Goal: Task Accomplishment & Management: Use online tool/utility

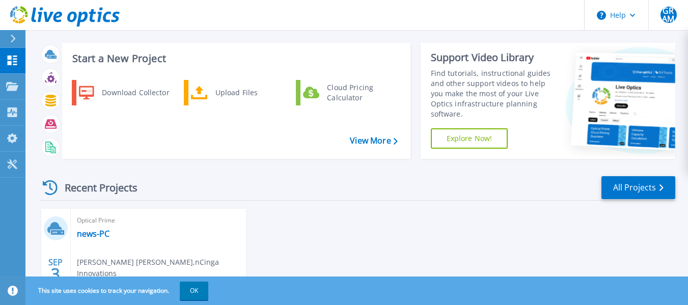
scroll to position [12, 0]
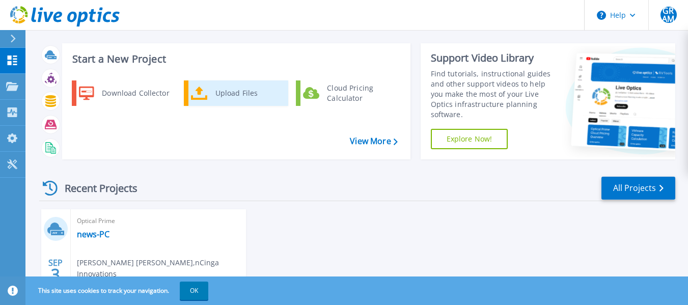
click at [220, 95] on div "Upload Files" at bounding box center [247, 93] width 75 height 20
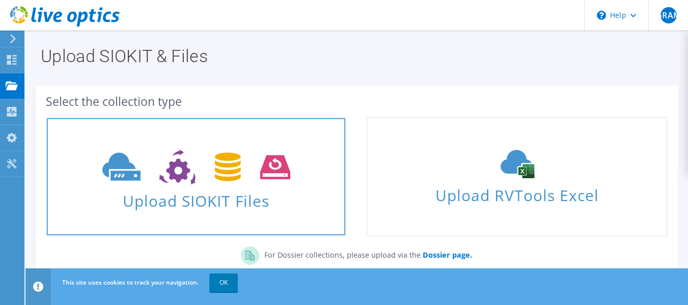
click at [149, 206] on span "Upload SIOKIT Files" at bounding box center [196, 198] width 299 height 22
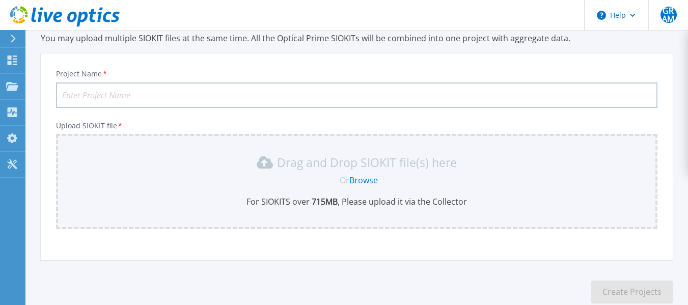
scroll to position [39, 0]
click at [216, 95] on input "Project Name *" at bounding box center [357, 96] width 602 height 25
type input "Wijaya News Papers"
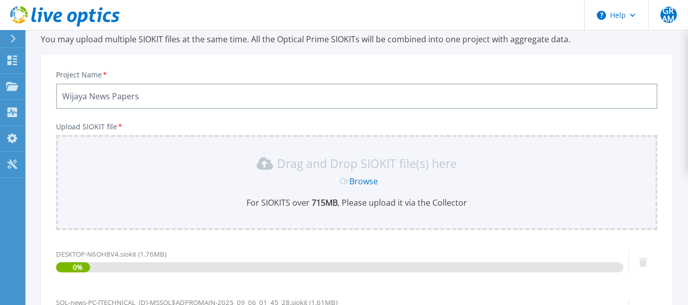
scroll to position [246, 0]
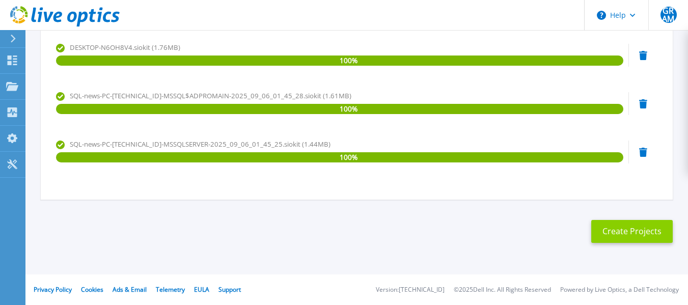
click at [644, 231] on button "Create Projects" at bounding box center [632, 231] width 82 height 23
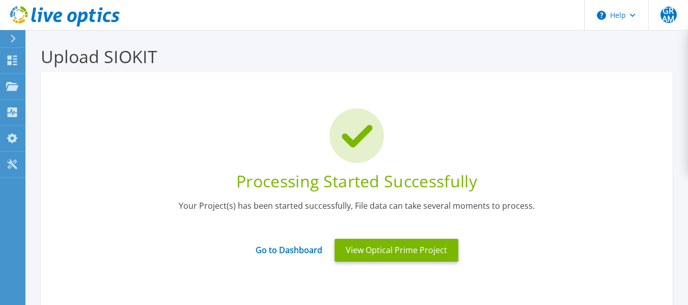
scroll to position [0, 0]
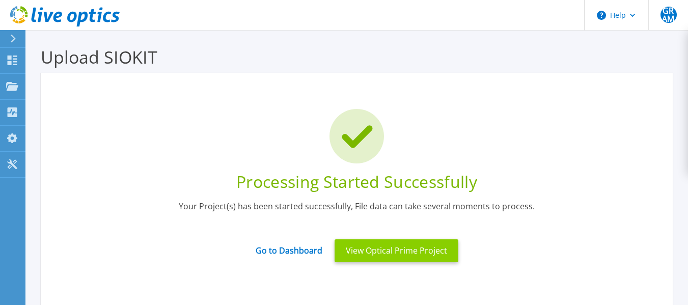
click at [368, 250] on button "View Optical Prime Project" at bounding box center [397, 250] width 124 height 23
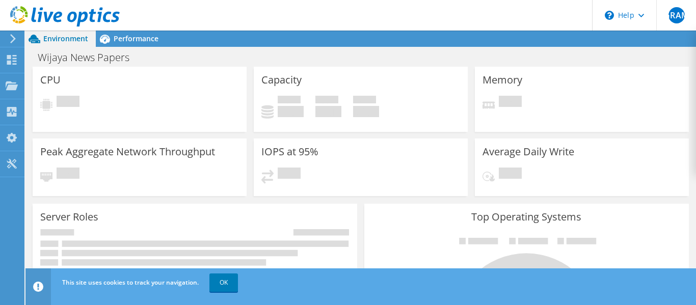
scroll to position [89, 0]
click at [19, 15] on icon at bounding box center [65, 16] width 110 height 21
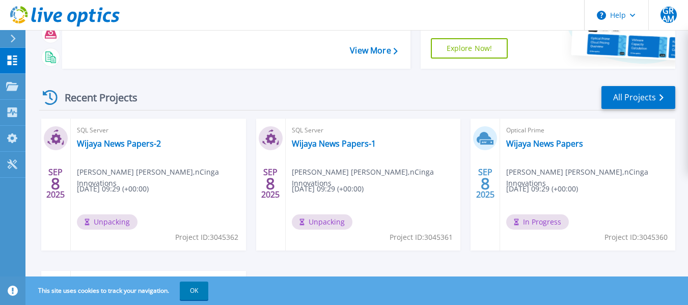
scroll to position [103, 0]
click at [559, 144] on link "Wijaya News Papers" at bounding box center [544, 143] width 77 height 10
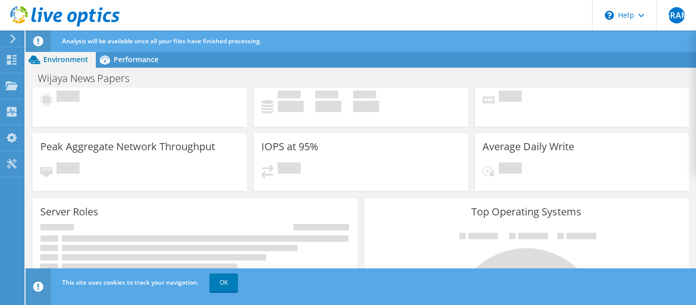
scroll to position [24, 0]
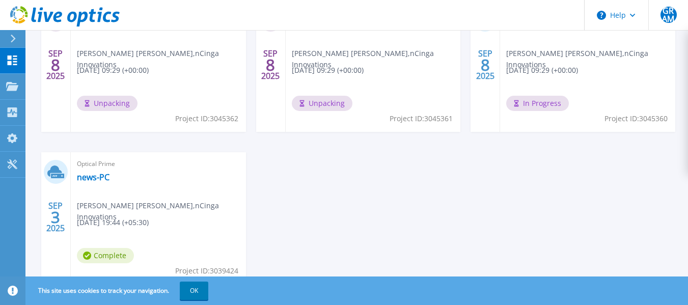
scroll to position [259, 0]
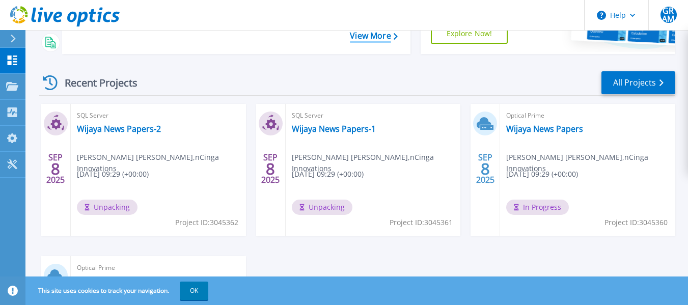
scroll to position [118, 0]
